Goal: Task Accomplishment & Management: Manage account settings

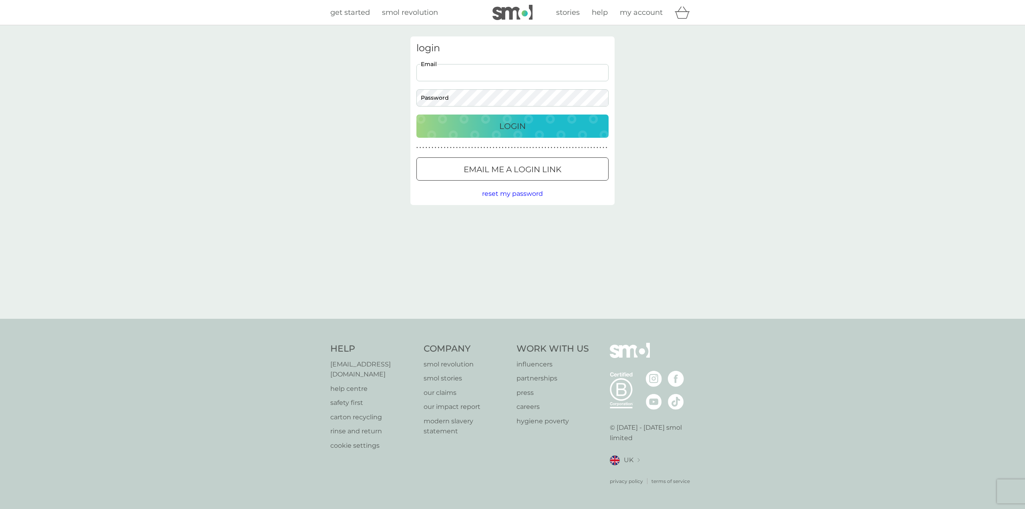
click at [503, 71] on input "Email" at bounding box center [512, 72] width 192 height 17
type input "chrisjaridley@gmail.com"
click at [491, 125] on div "Login" at bounding box center [512, 126] width 176 height 13
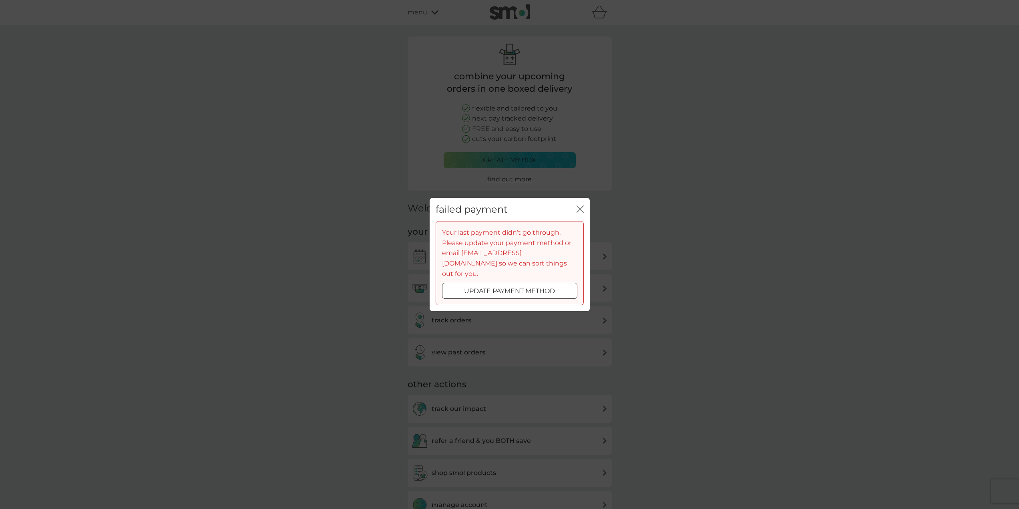
click at [583, 213] on icon "close" at bounding box center [580, 208] width 7 height 7
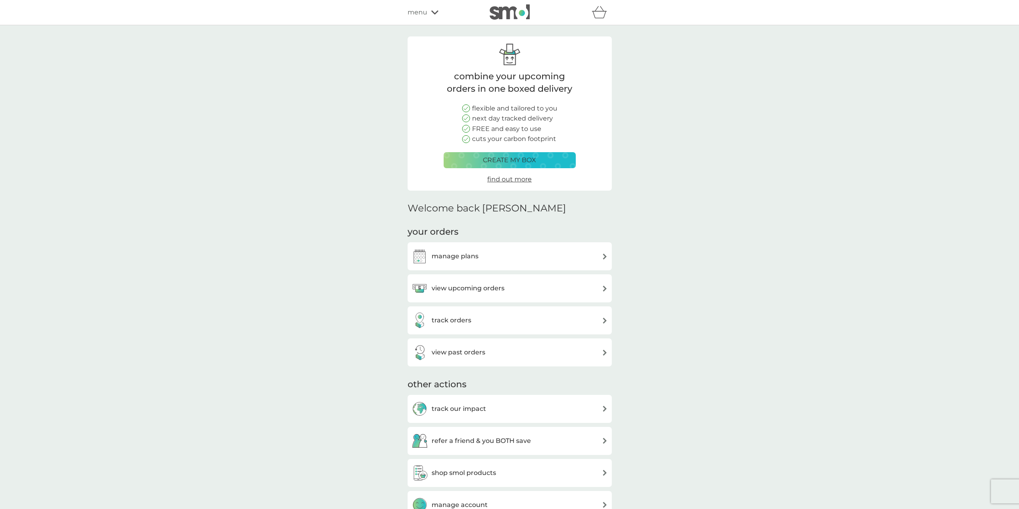
click at [429, 12] on div "menu" at bounding box center [442, 12] width 68 height 10
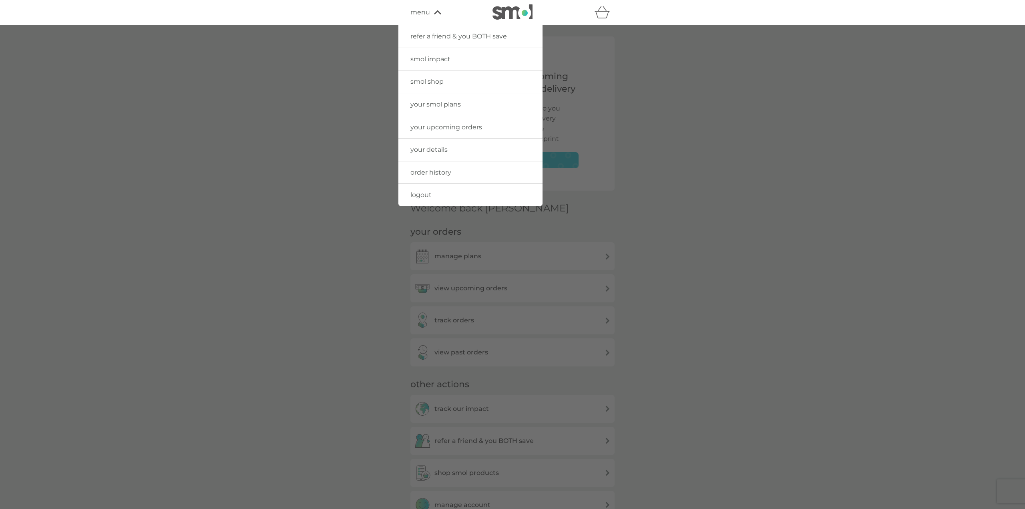
drag, startPoint x: 906, startPoint y: 357, endPoint x: 751, endPoint y: 329, distance: 157.5
click at [897, 356] on div at bounding box center [512, 279] width 1025 height 509
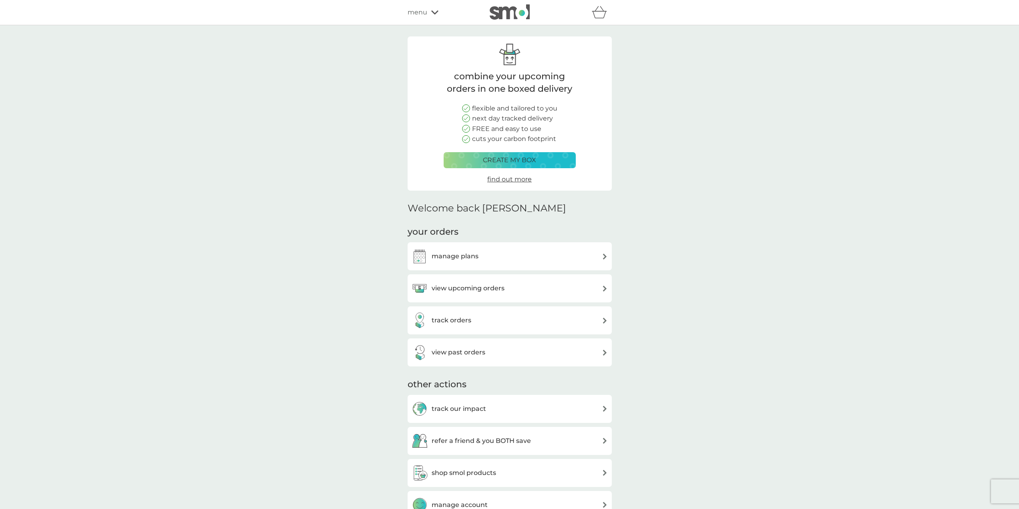
click at [496, 161] on p "create my box" at bounding box center [509, 160] width 53 height 10
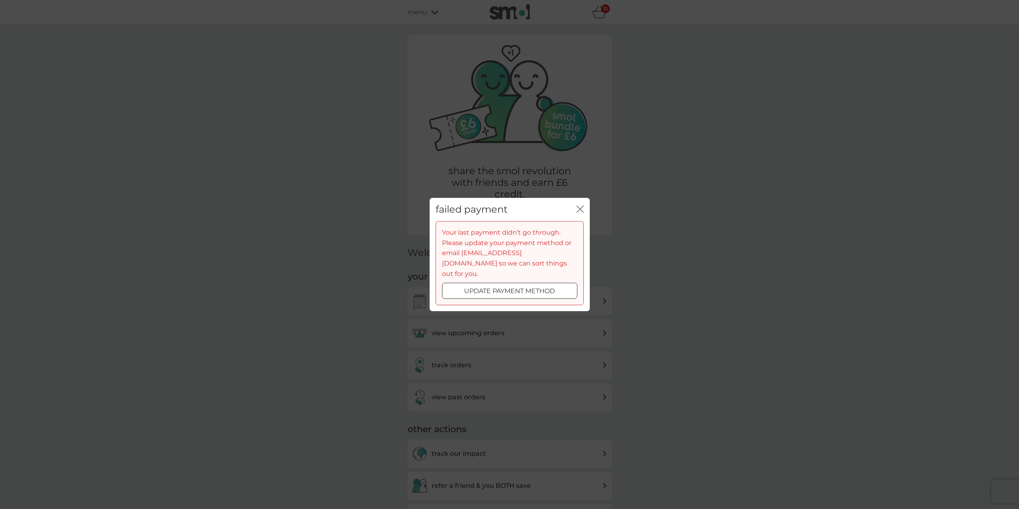
click at [577, 213] on icon "close" at bounding box center [580, 208] width 7 height 7
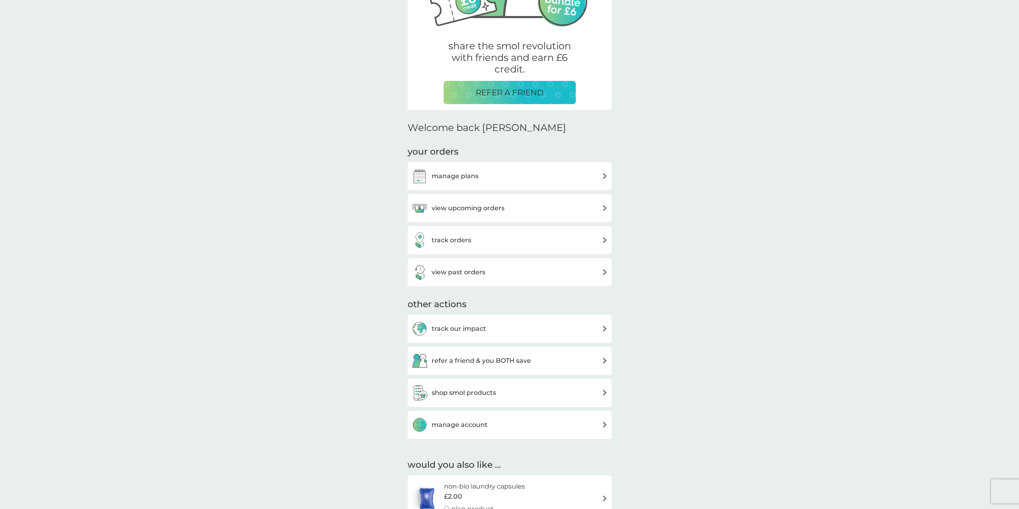
scroll to position [120, 0]
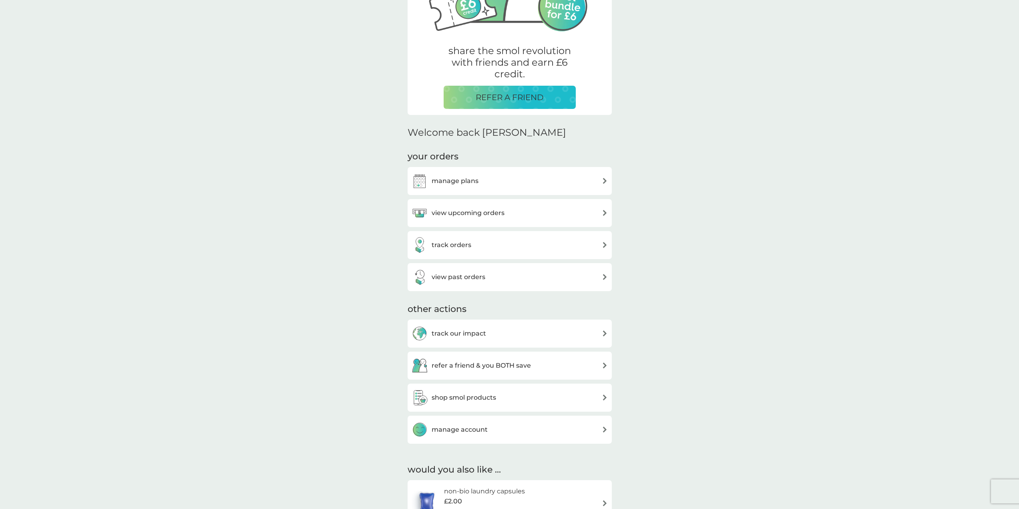
click at [495, 180] on div "manage plans" at bounding box center [510, 181] width 196 height 16
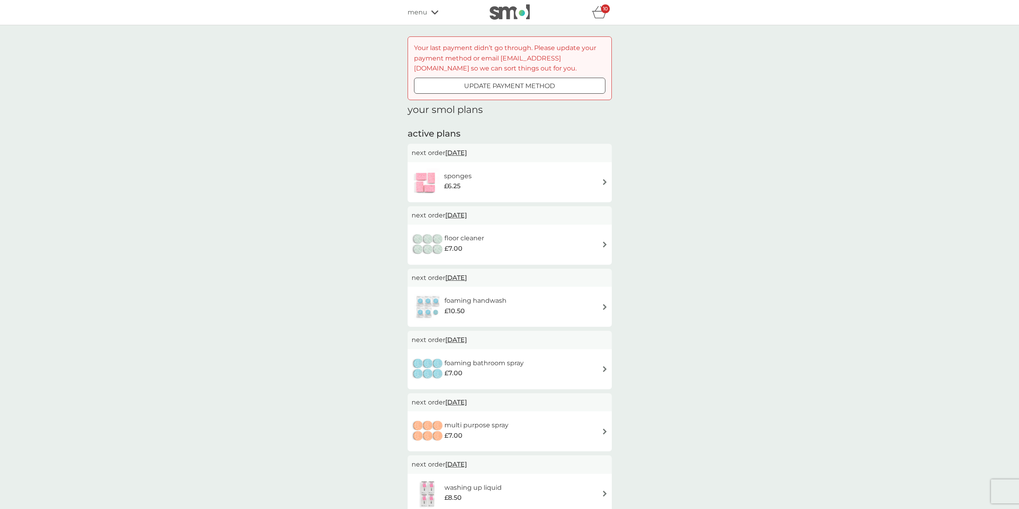
click at [534, 185] on div "sponges £6.25" at bounding box center [510, 182] width 196 height 28
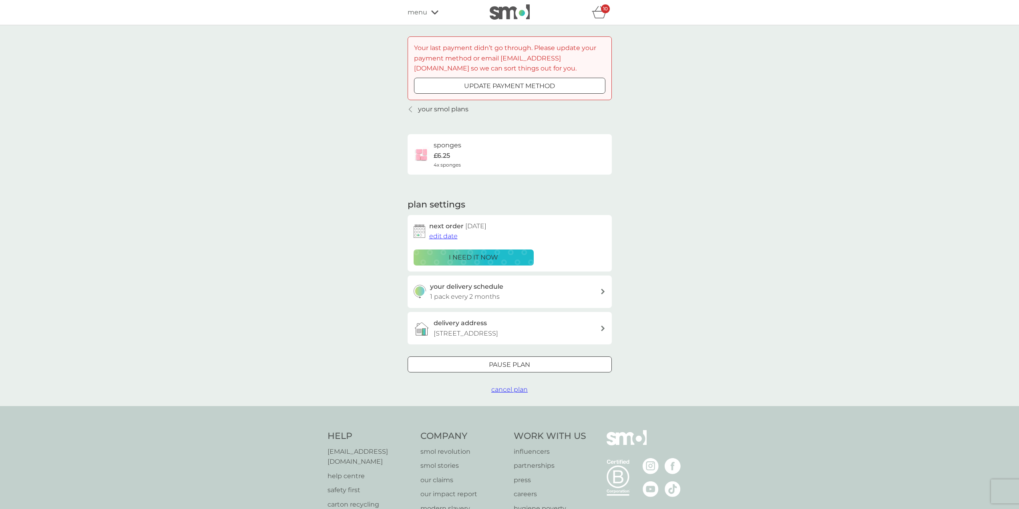
click at [450, 236] on span "edit date" at bounding box center [443, 236] width 28 height 8
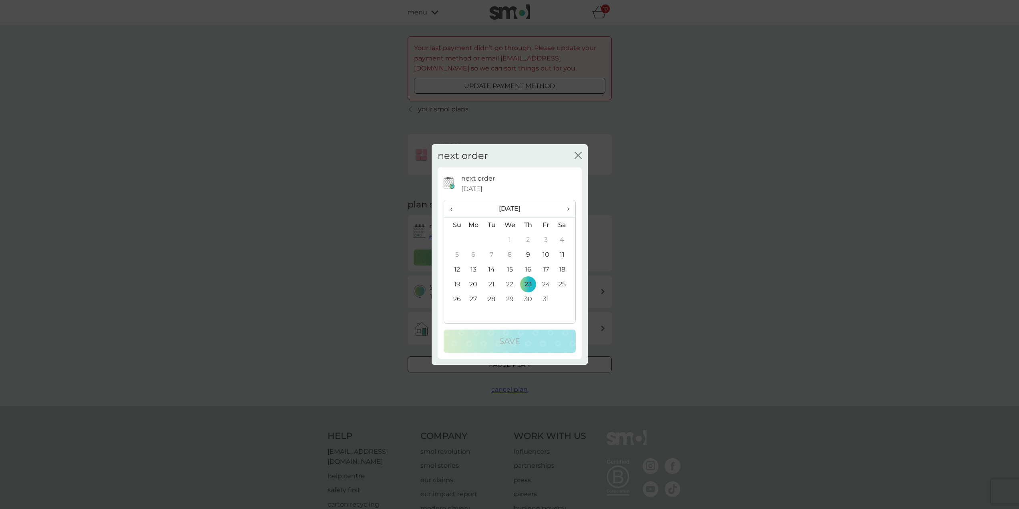
click at [565, 207] on span "›" at bounding box center [565, 208] width 8 height 17
click at [513, 297] on td "31" at bounding box center [510, 298] width 18 height 15
click at [546, 283] on td "26" at bounding box center [546, 284] width 18 height 15
click at [537, 346] on div "Save" at bounding box center [510, 341] width 116 height 13
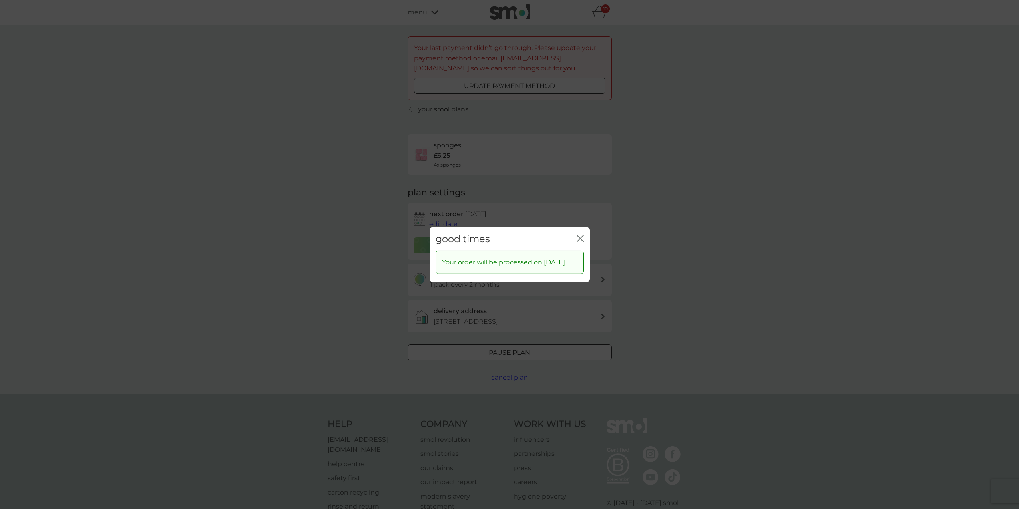
click at [579, 235] on icon "close" at bounding box center [578, 238] width 3 height 6
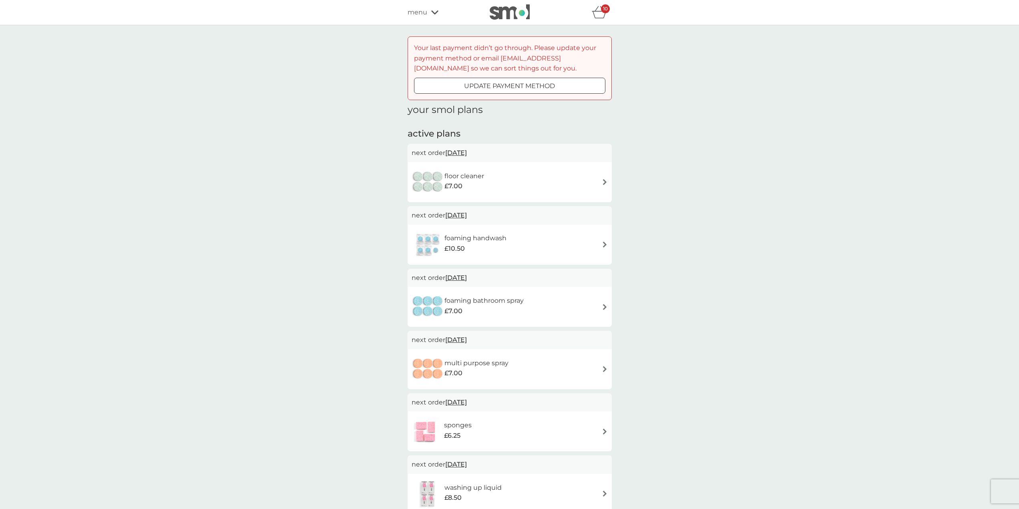
click at [488, 180] on div "floor cleaner £7.00" at bounding box center [468, 182] width 48 height 22
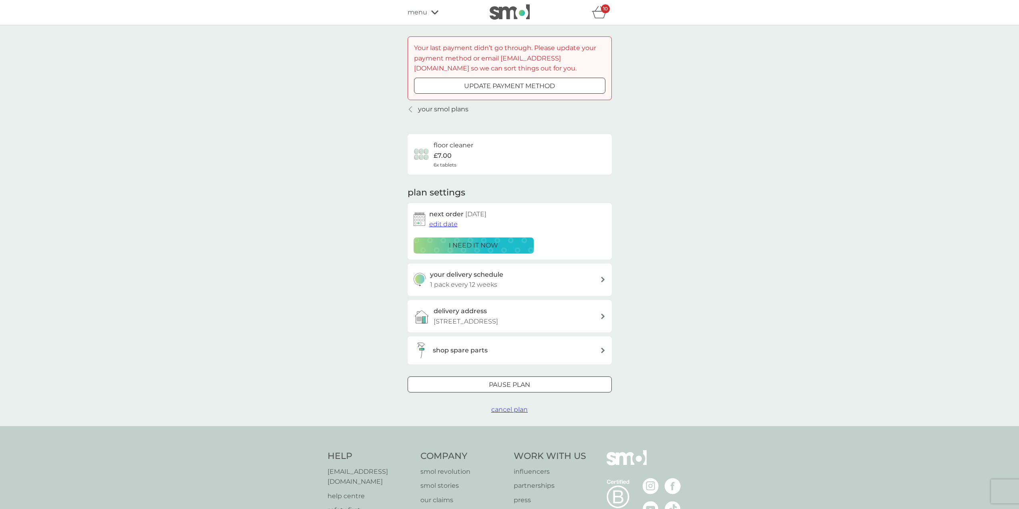
click at [438, 219] on button "edit date" at bounding box center [443, 224] width 28 height 10
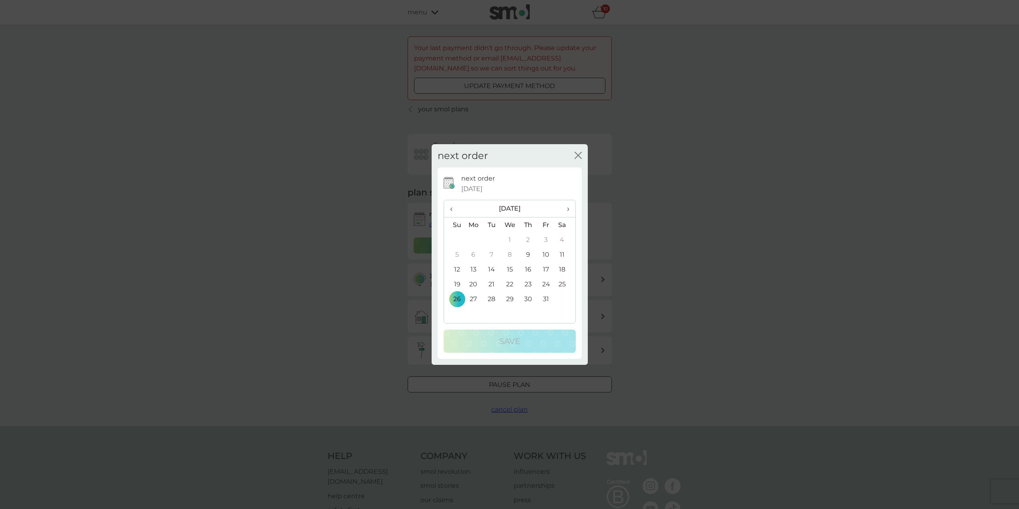
click at [571, 207] on th "›" at bounding box center [565, 208] width 20 height 17
click at [569, 207] on th "›" at bounding box center [565, 208] width 20 height 17
click at [540, 287] on td "26" at bounding box center [546, 284] width 18 height 15
click at [526, 334] on button "Save" at bounding box center [510, 341] width 132 height 23
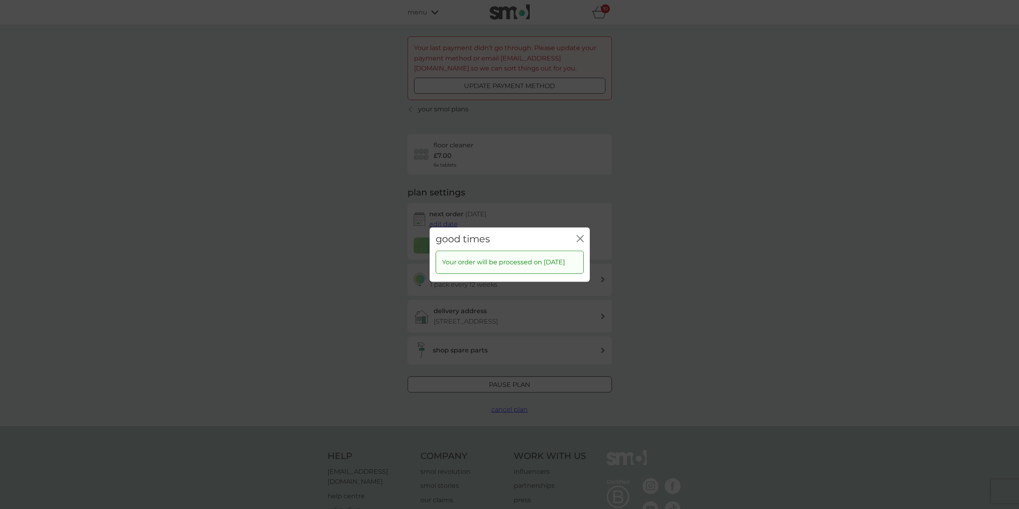
click at [581, 235] on icon "close" at bounding box center [580, 238] width 7 height 7
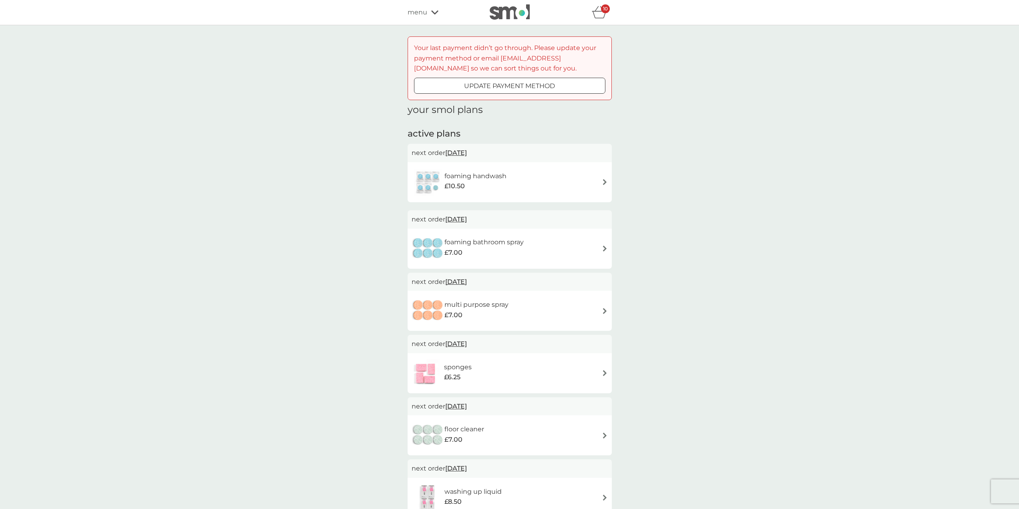
click at [546, 176] on div "foaming handwash £10.50" at bounding box center [510, 182] width 196 height 28
click at [541, 169] on div "foaming handwash £10.50" at bounding box center [510, 182] width 196 height 28
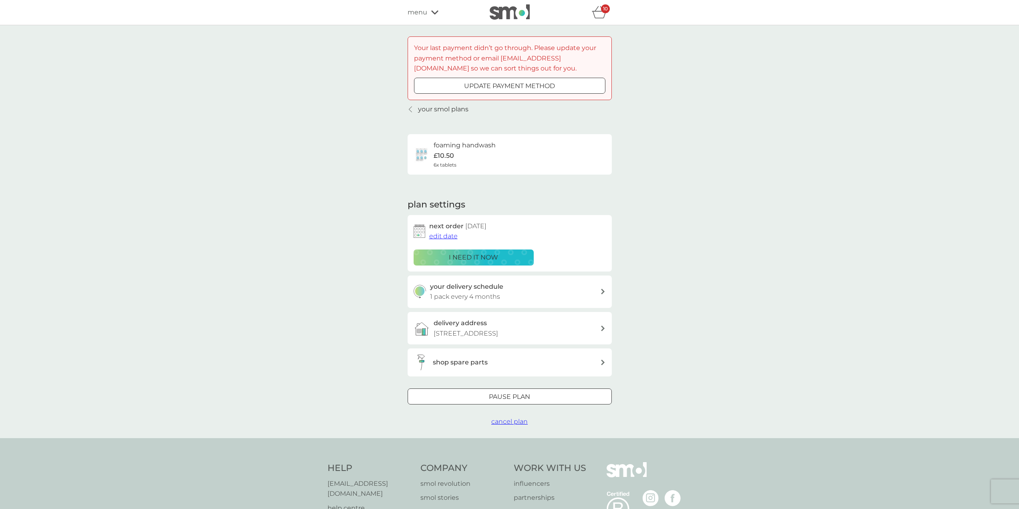
click at [463, 357] on div "shop spare parts" at bounding box center [507, 362] width 187 height 16
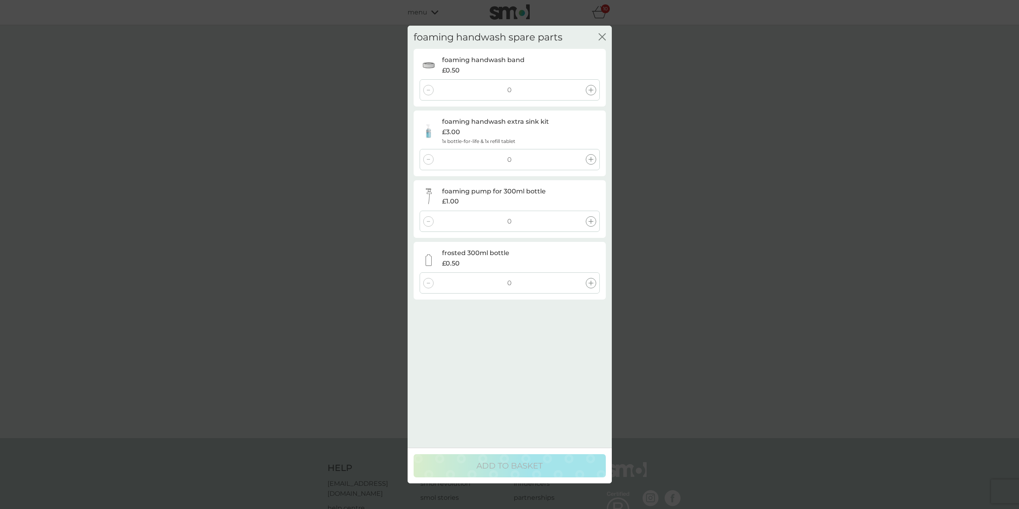
click at [589, 163] on div at bounding box center [591, 159] width 10 height 10
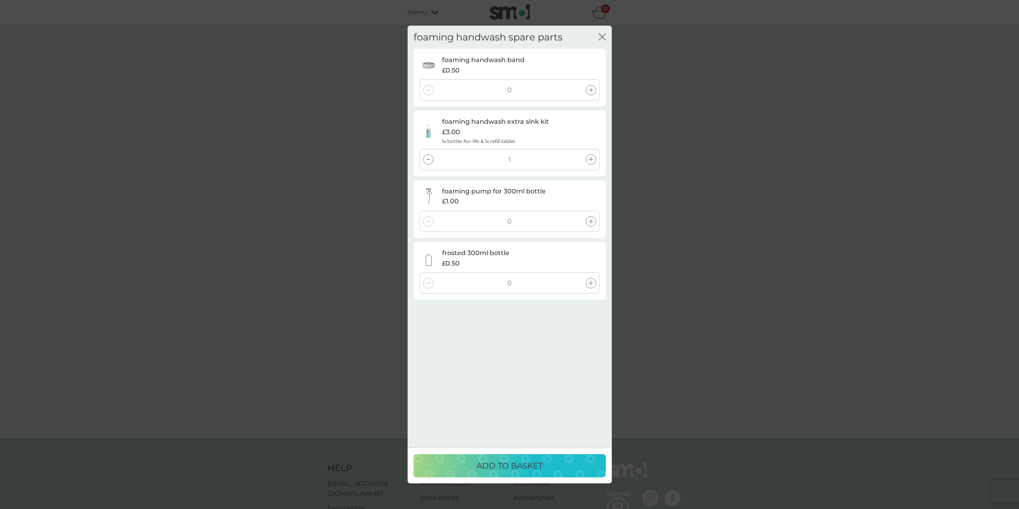
click at [524, 469] on p "ADD TO BASKET" at bounding box center [509, 465] width 66 height 13
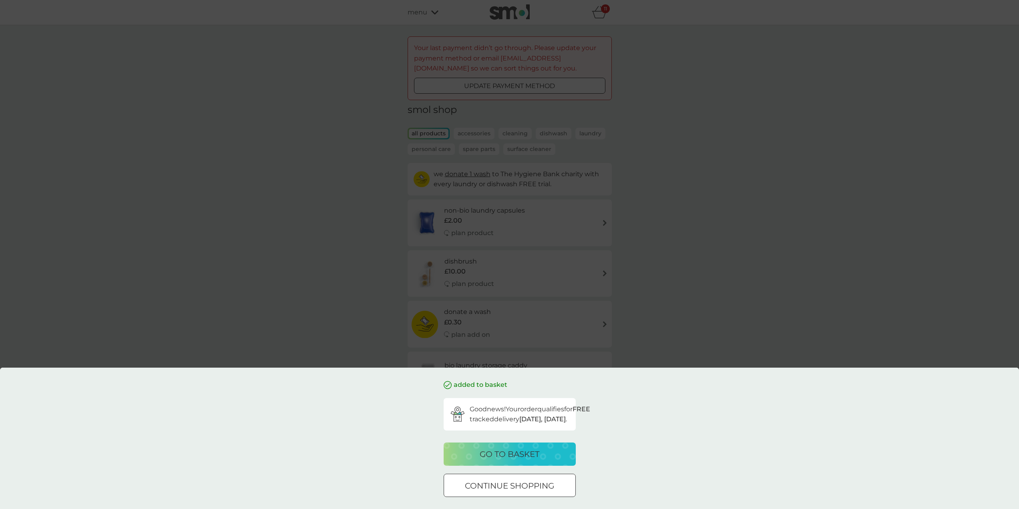
click at [517, 486] on div at bounding box center [509, 486] width 29 height 8
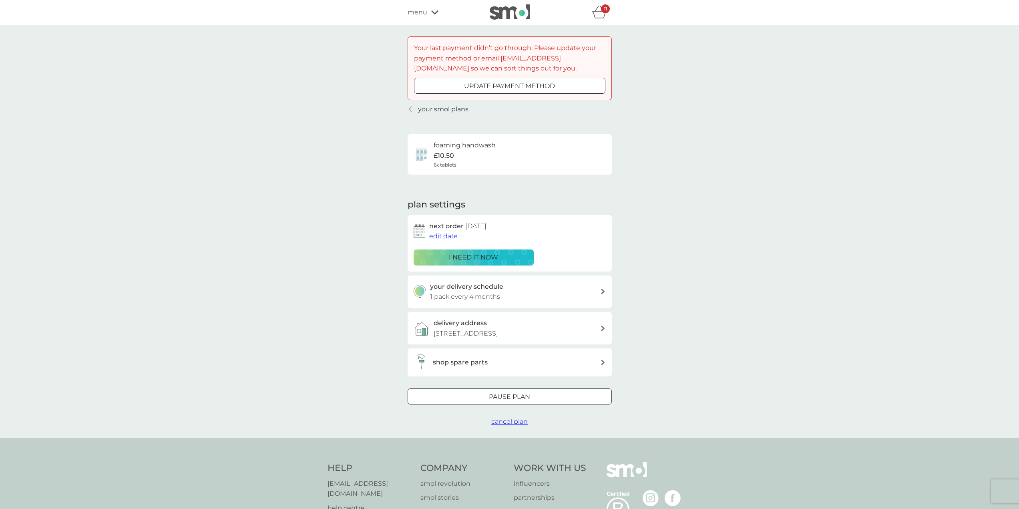
click at [477, 362] on h3 "shop spare parts" at bounding box center [460, 362] width 55 height 10
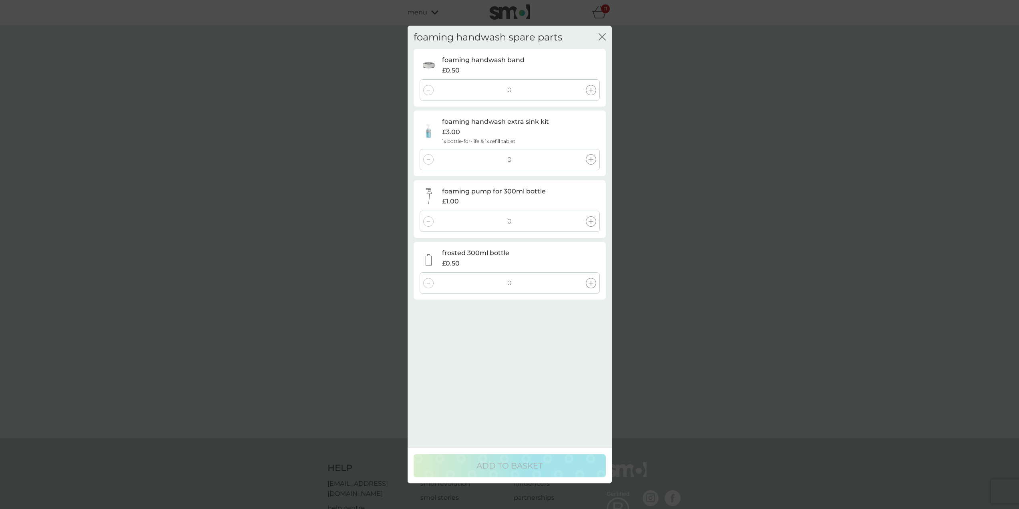
drag, startPoint x: 597, startPoint y: 219, endPoint x: 597, endPoint y: 207, distance: 12.4
click at [597, 209] on div "foaming pump for 300ml bottle £1.00 0" at bounding box center [510, 209] width 192 height 58
click at [591, 222] on icon at bounding box center [591, 221] width 5 height 5
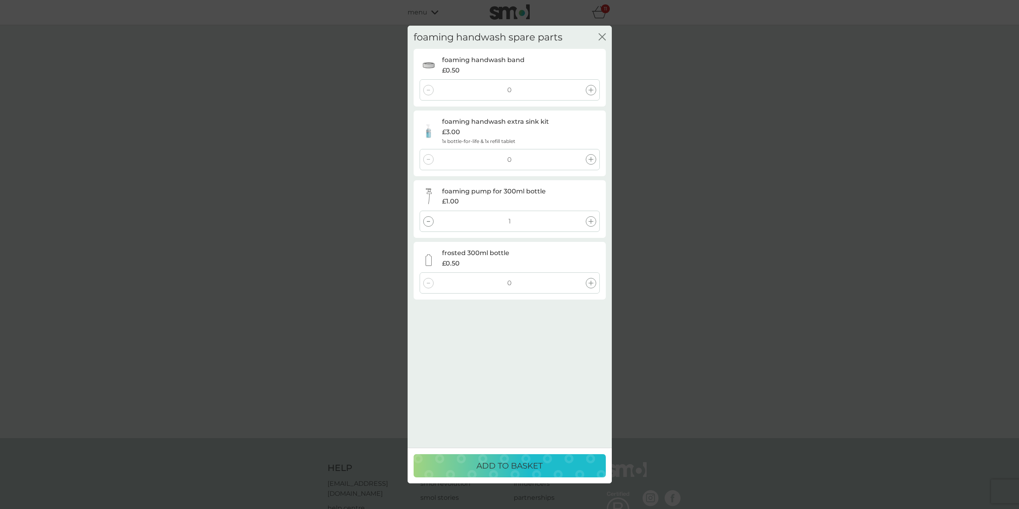
drag, startPoint x: 430, startPoint y: 225, endPoint x: 432, endPoint y: 219, distance: 6.1
click at [430, 225] on div at bounding box center [428, 221] width 10 height 10
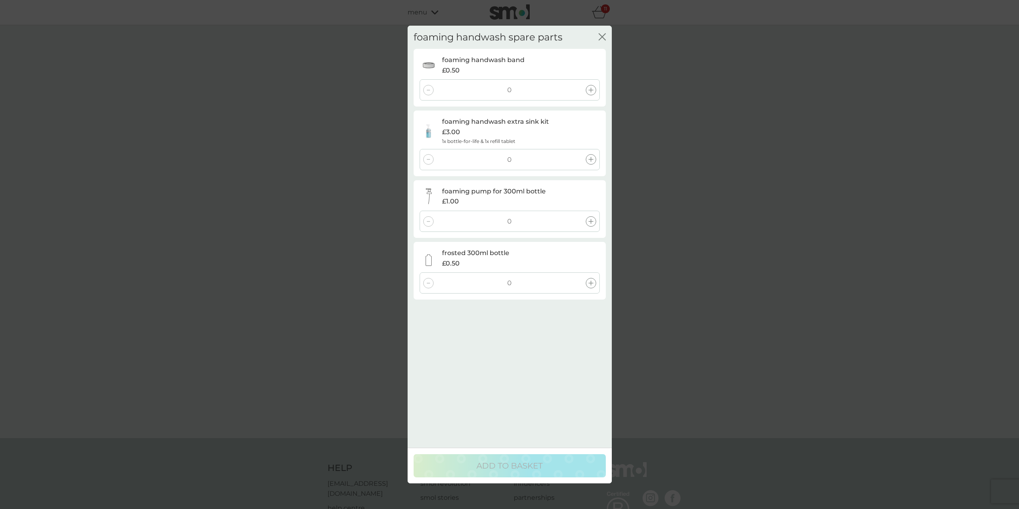
click at [605, 31] on div "foaming handwash spare parts close" at bounding box center [510, 38] width 192 height 24
click at [599, 40] on div "foaming handwash spare parts close" at bounding box center [510, 38] width 192 height 24
click at [600, 40] on icon "close" at bounding box center [602, 36] width 7 height 7
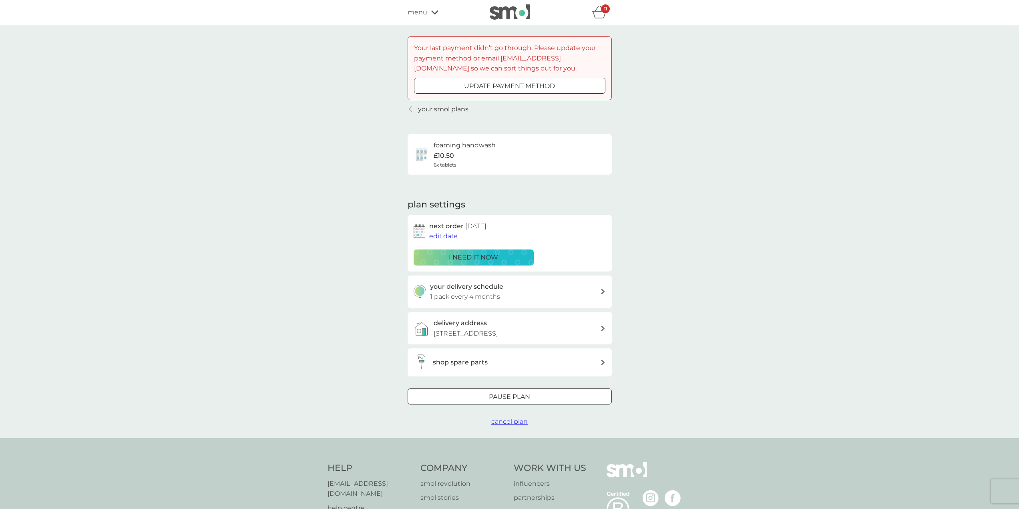
click at [434, 233] on span "edit date" at bounding box center [443, 236] width 28 height 8
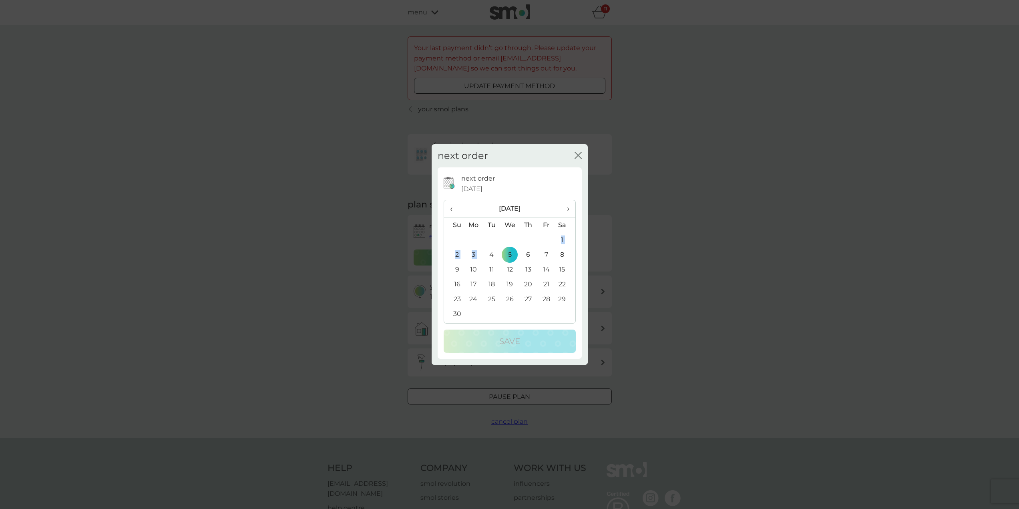
click at [487, 233] on table "‹ November 2025 › Su Mo Tu We Th Fr Sa 26 27 28 29 30 31 1 2 3 4 5 6 7 8 9 10 1…" at bounding box center [509, 260] width 131 height 121
click at [492, 268] on td "11" at bounding box center [491, 269] width 18 height 15
click at [510, 342] on p "Save" at bounding box center [509, 341] width 21 height 13
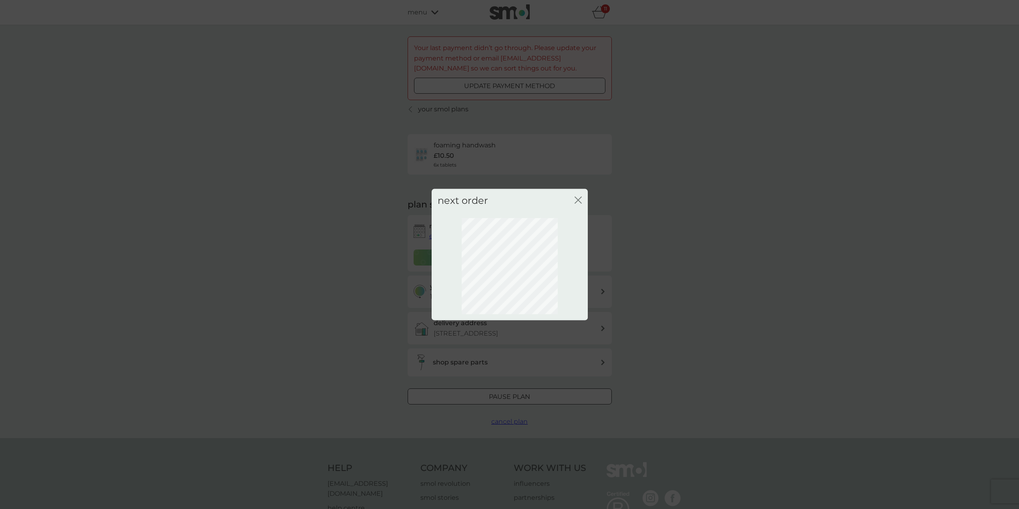
click at [576, 202] on icon "close" at bounding box center [576, 200] width 3 height 6
drag, startPoint x: 577, startPoint y: 201, endPoint x: 571, endPoint y: 219, distance: 19.1
click at [577, 201] on icon "close" at bounding box center [578, 199] width 7 height 7
drag, startPoint x: 870, startPoint y: 452, endPoint x: 751, endPoint y: 333, distance: 168.5
click at [862, 448] on div "next order close" at bounding box center [509, 254] width 1019 height 509
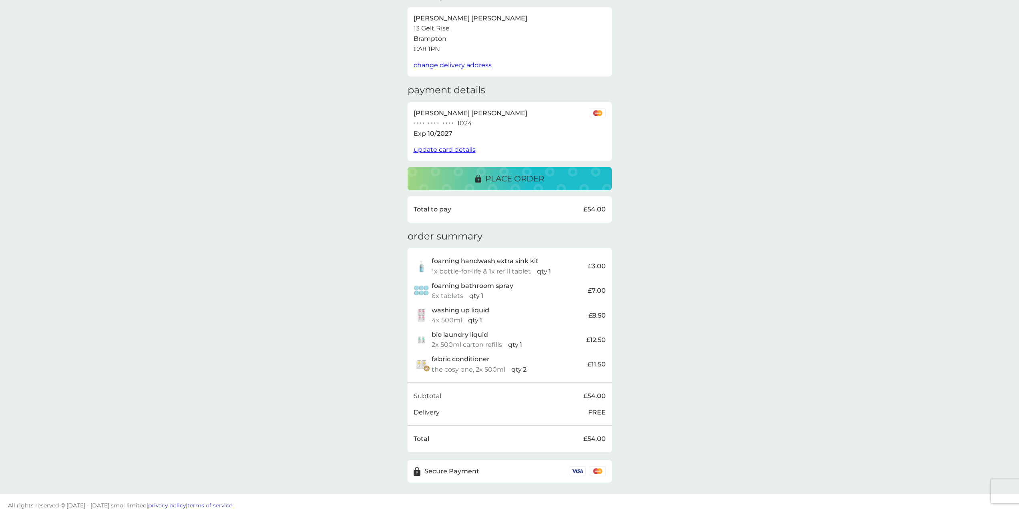
scroll to position [55, 0]
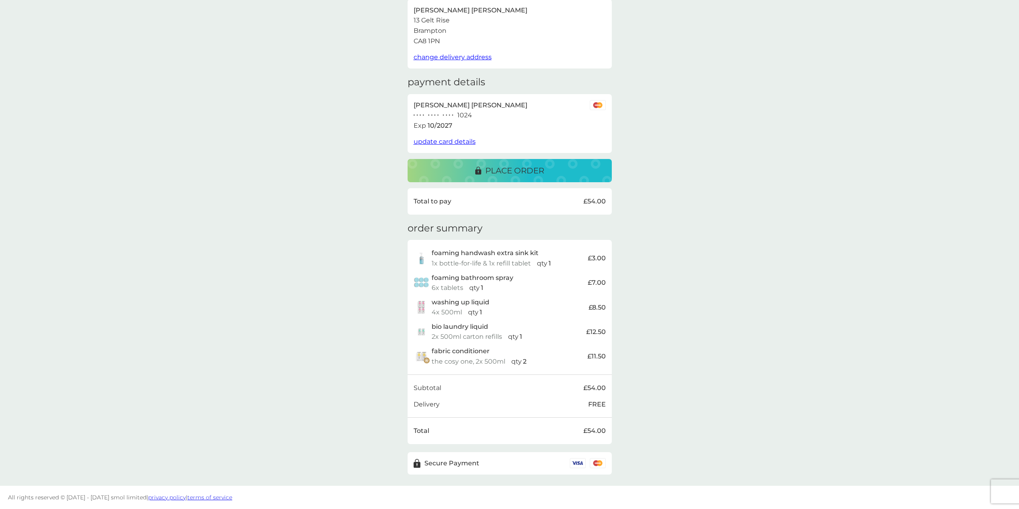
click at [524, 165] on p "place order" at bounding box center [514, 170] width 59 height 13
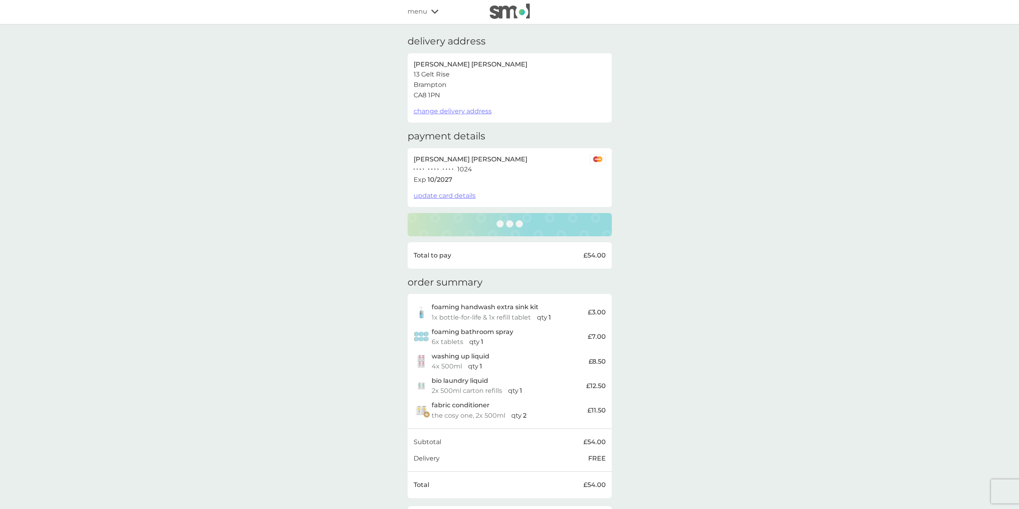
scroll to position [0, 0]
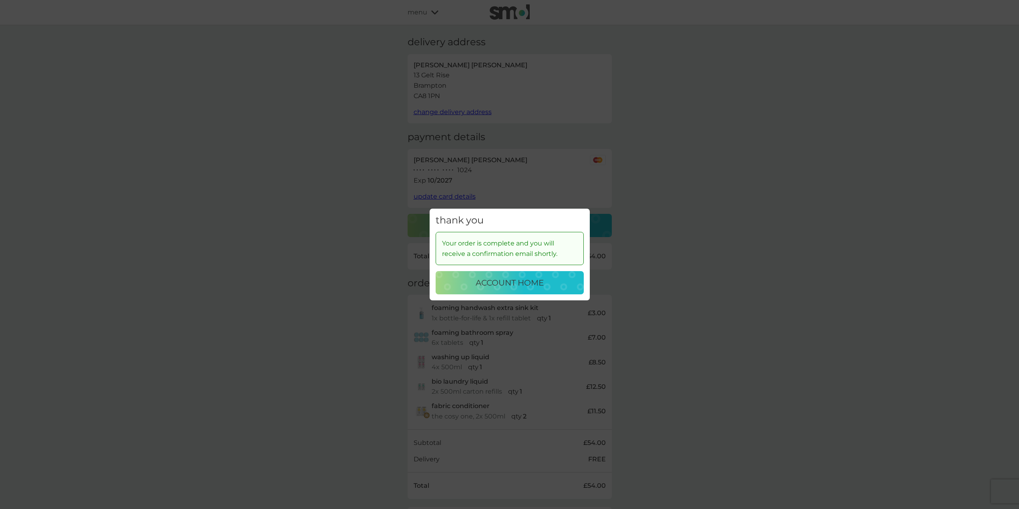
click at [535, 283] on p "account home" at bounding box center [510, 282] width 68 height 13
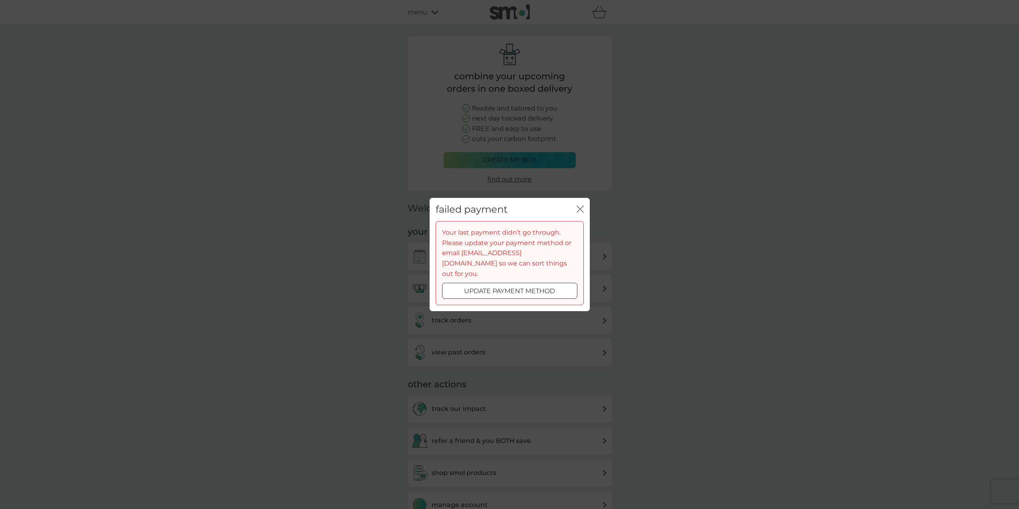
click at [492, 283] on button "update payment method" at bounding box center [509, 291] width 135 height 16
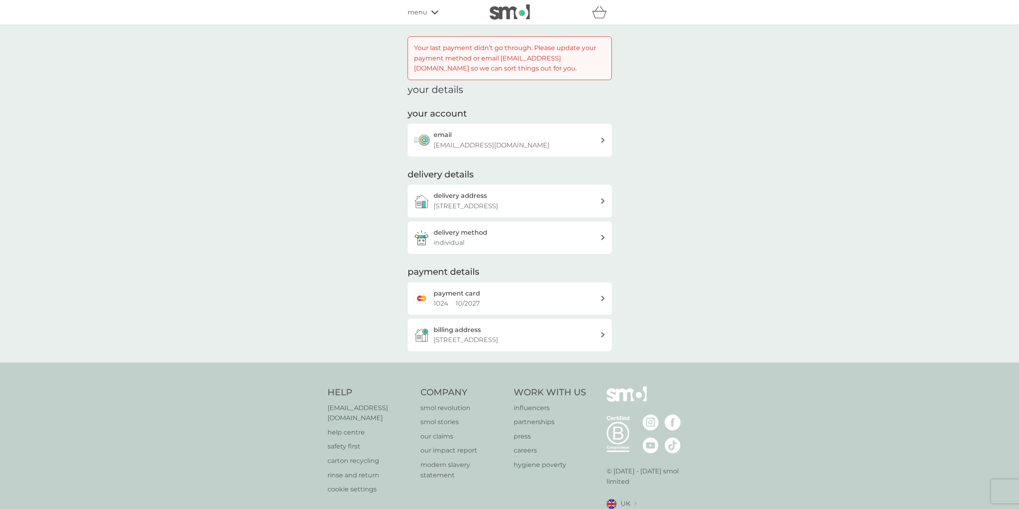
click at [501, 247] on div "delivery method individual" at bounding box center [517, 237] width 167 height 20
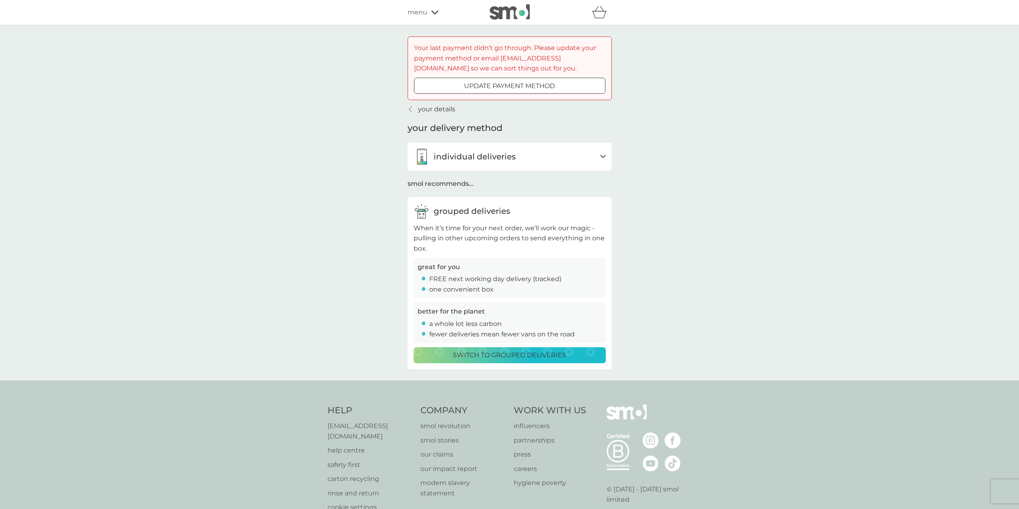
click at [526, 154] on div "individual deliveries" at bounding box center [505, 157] width 183 height 16
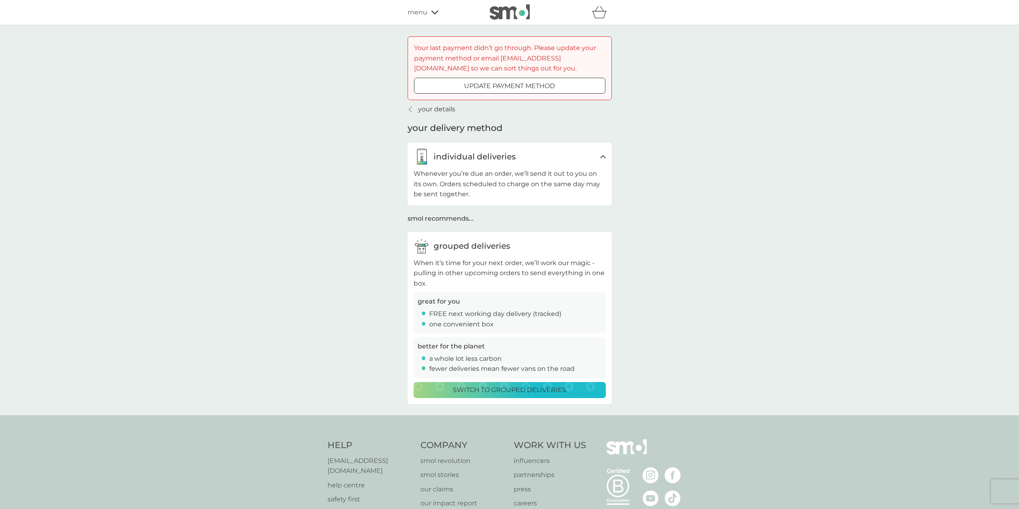
drag, startPoint x: 507, startPoint y: 386, endPoint x: 508, endPoint y: 378, distance: 8.1
click at [506, 386] on p "Switch to grouped deliveries" at bounding box center [509, 390] width 113 height 10
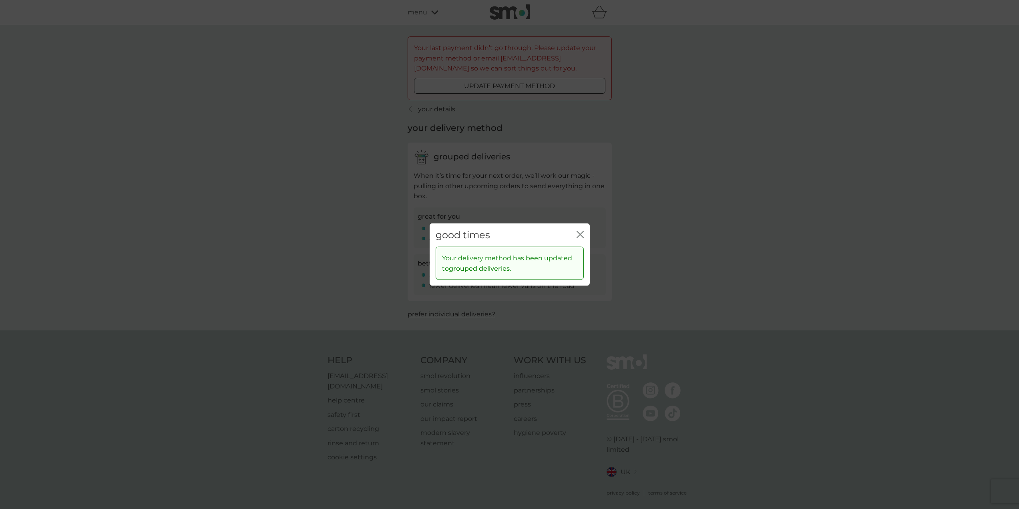
click at [583, 236] on icon "close" at bounding box center [580, 234] width 7 height 7
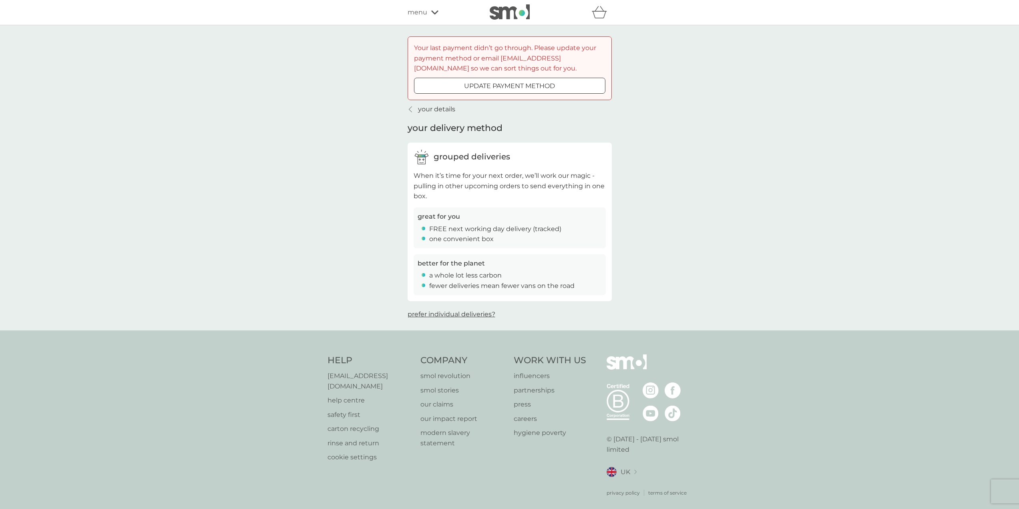
click at [435, 107] on p "your details" at bounding box center [436, 109] width 37 height 10
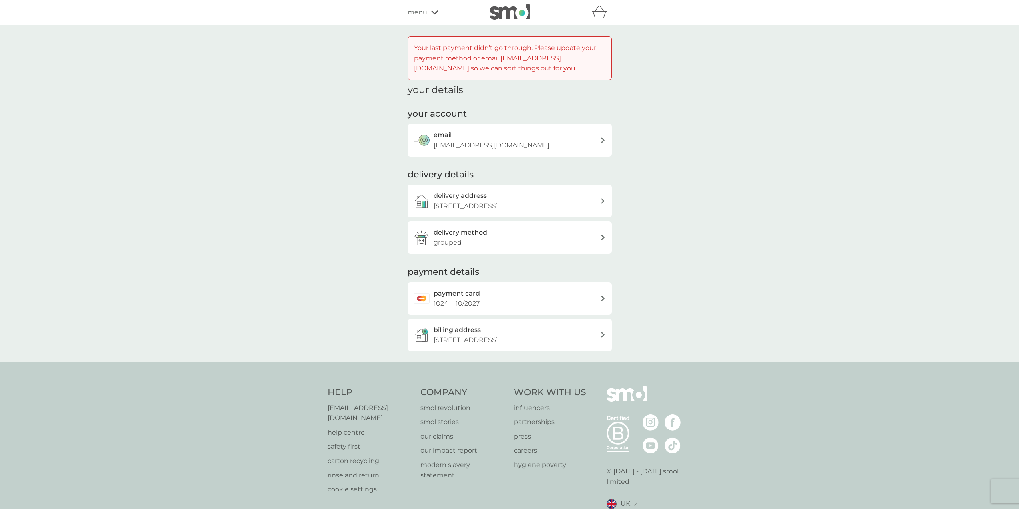
click at [484, 58] on span "Your last payment didn’t go through. Please update your payment method or email…" at bounding box center [505, 58] width 182 height 28
drag, startPoint x: 438, startPoint y: 8, endPoint x: 440, endPoint y: 14, distance: 6.3
click at [439, 13] on div "menu" at bounding box center [442, 12] width 68 height 10
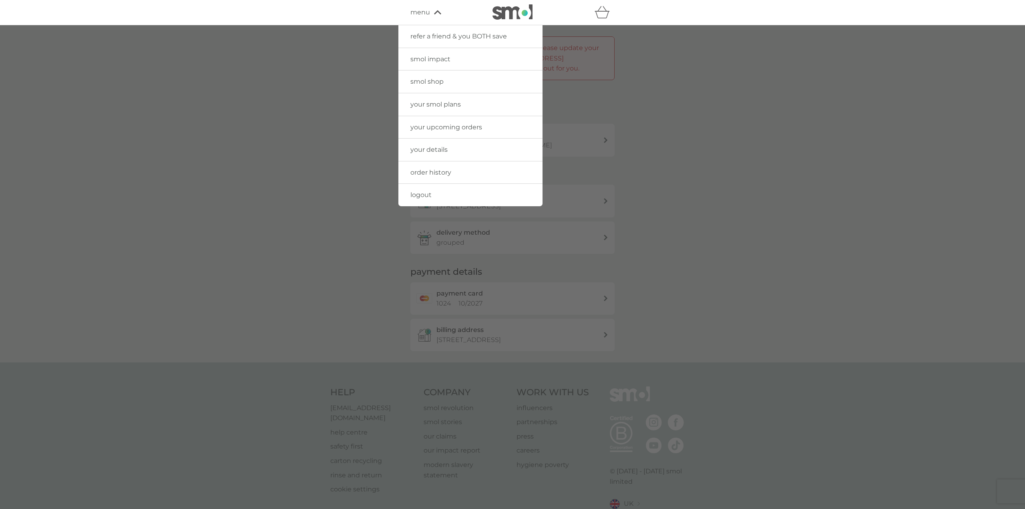
click at [456, 102] on span "your smol plans" at bounding box center [435, 105] width 50 height 8
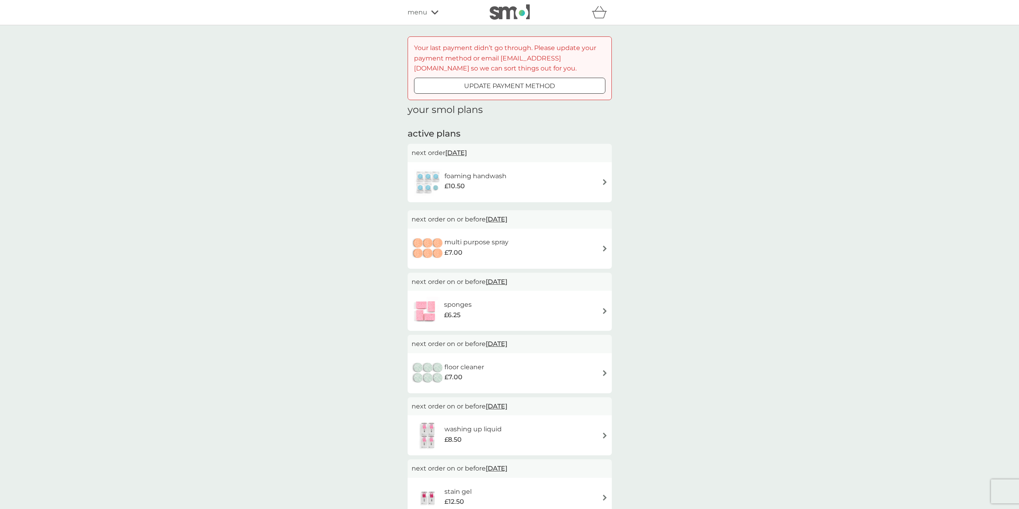
click at [426, 12] on span "menu" at bounding box center [418, 12] width 20 height 10
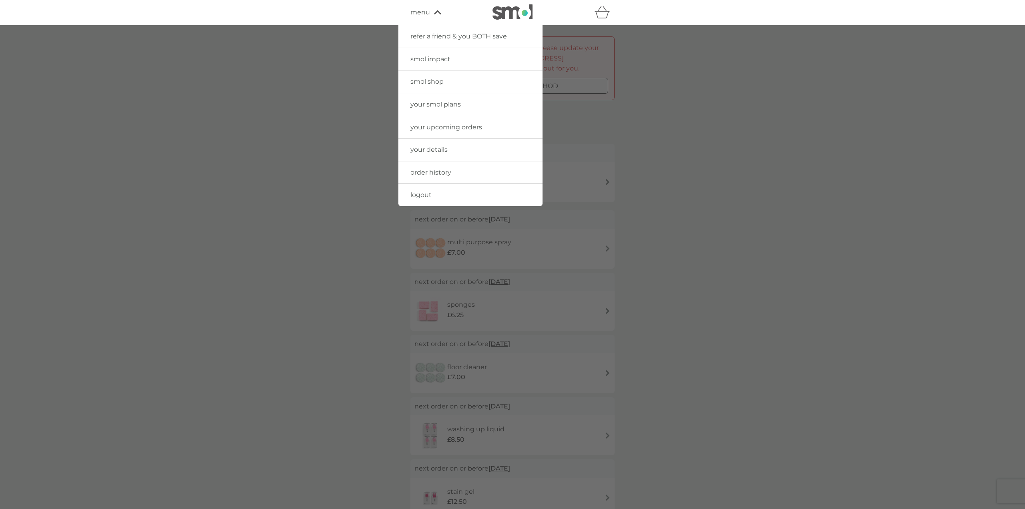
click at [648, 141] on div at bounding box center [512, 279] width 1025 height 509
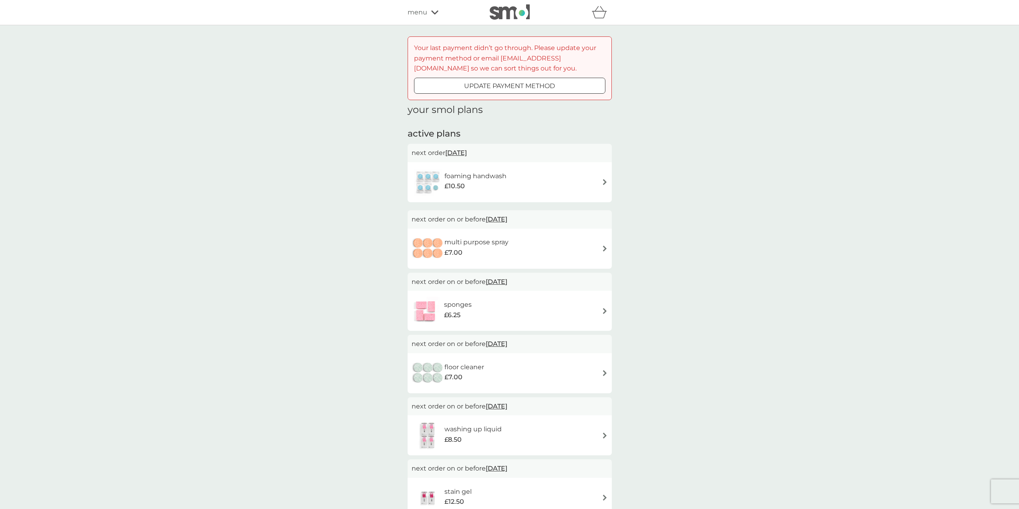
click at [424, 13] on span "menu" at bounding box center [418, 12] width 20 height 10
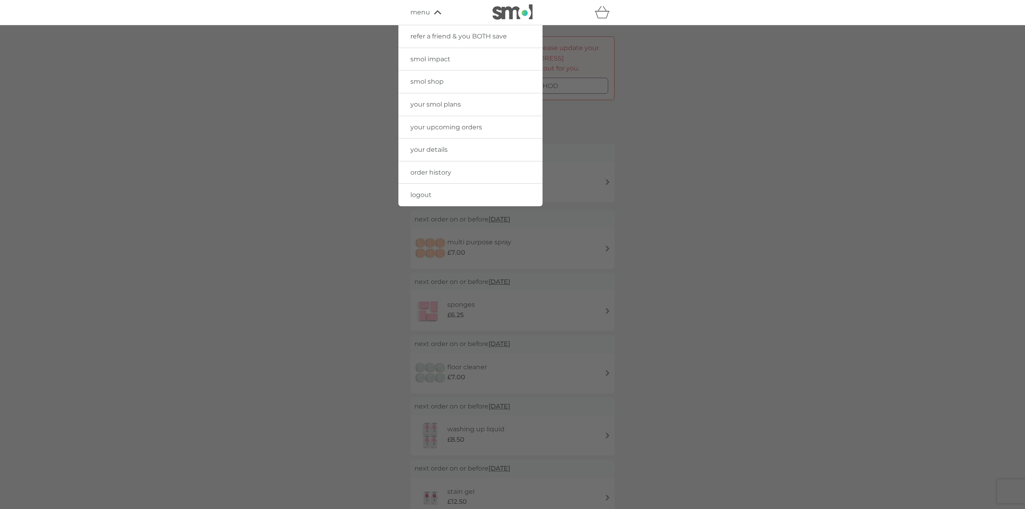
click at [464, 127] on span "your upcoming orders" at bounding box center [446, 127] width 72 height 8
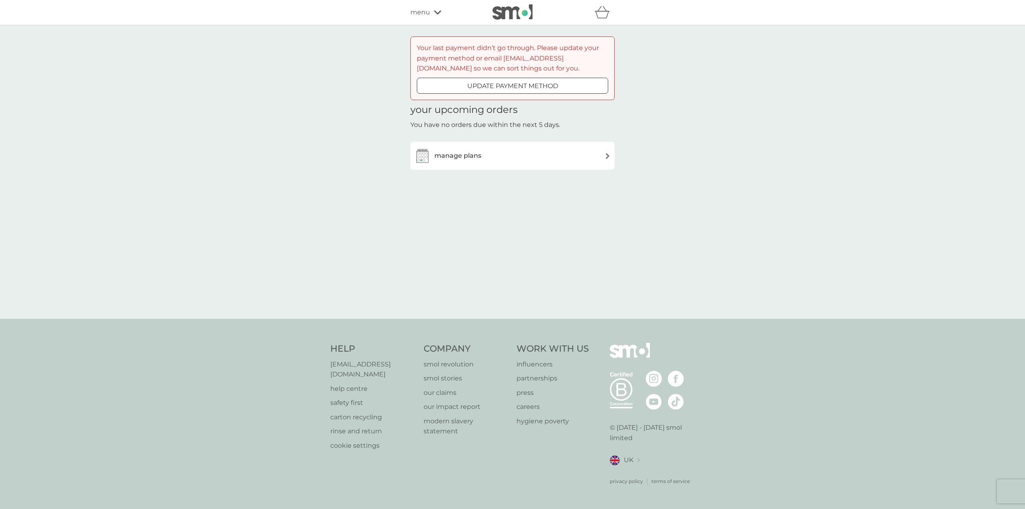
drag, startPoint x: 434, startPoint y: 6, endPoint x: 435, endPoint y: 16, distance: 9.6
click at [435, 15] on div "refer a friend & you BOTH save smol impact smol shop your smol plans your upcom…" at bounding box center [512, 12] width 204 height 16
click at [435, 15] on div "menu" at bounding box center [444, 12] width 68 height 10
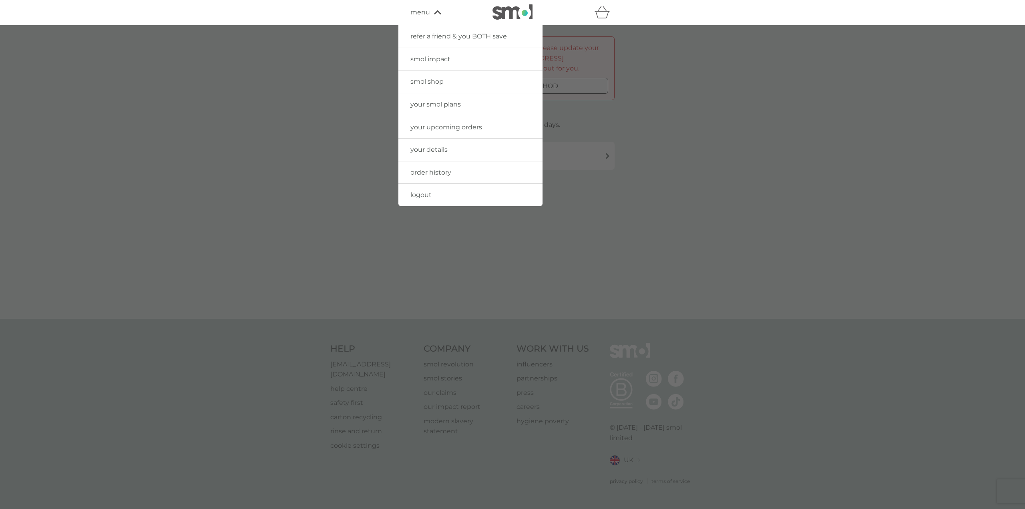
click at [585, 304] on div at bounding box center [512, 279] width 1025 height 509
